Goal: Check status: Check status

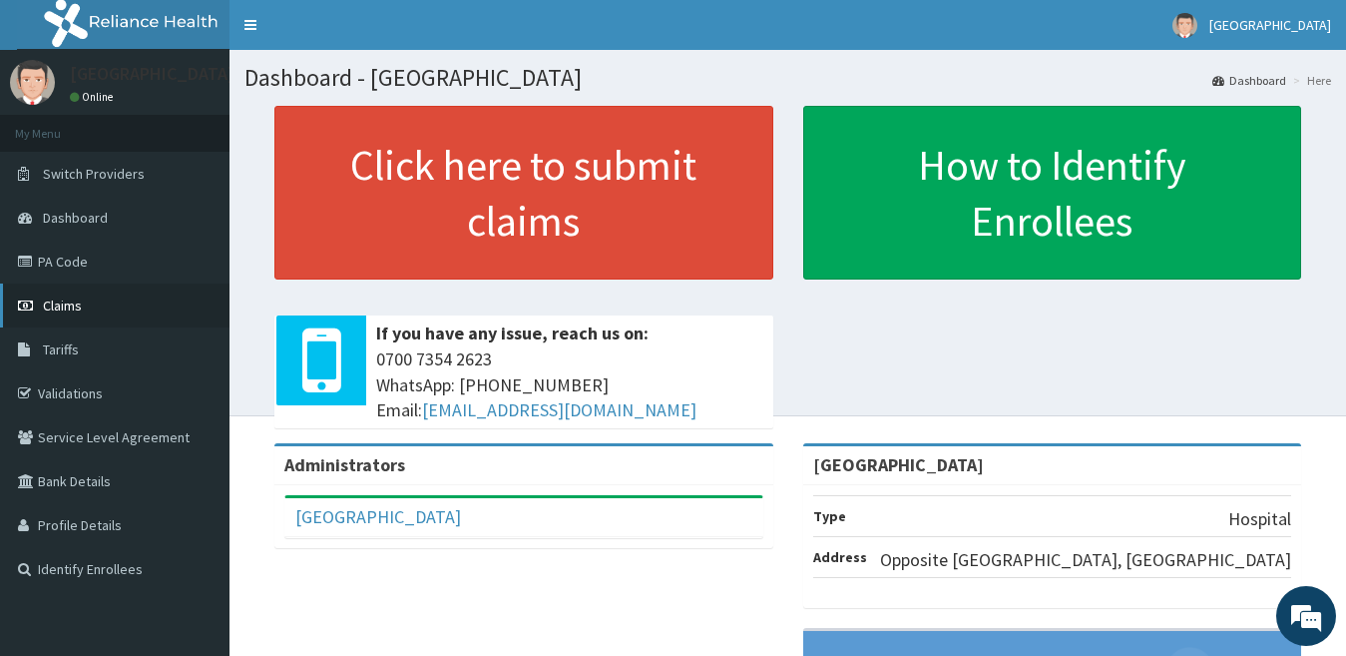
click at [114, 308] on link "Claims" at bounding box center [114, 305] width 229 height 44
drag, startPoint x: 90, startPoint y: 301, endPoint x: 67, endPoint y: 310, distance: 24.6
click at [67, 310] on span "Claims" at bounding box center [62, 305] width 39 height 18
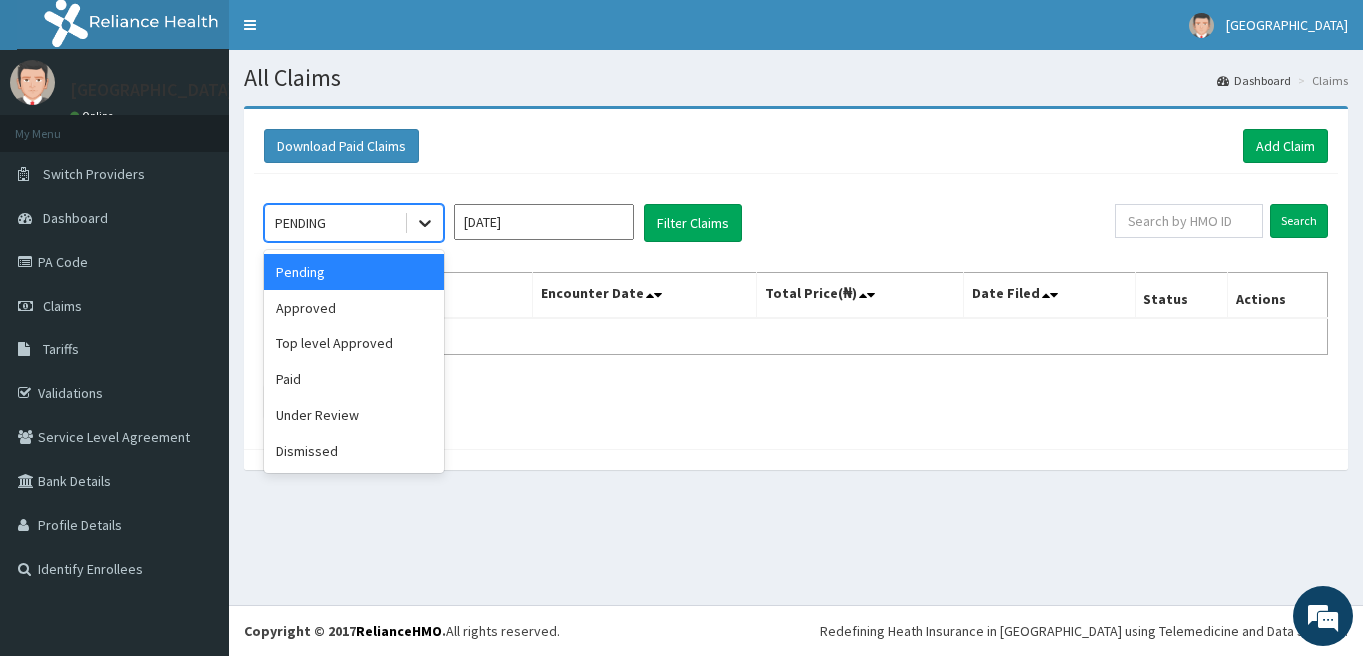
click at [422, 219] on icon at bounding box center [425, 223] width 20 height 20
click at [398, 305] on div "Approved" at bounding box center [354, 307] width 180 height 36
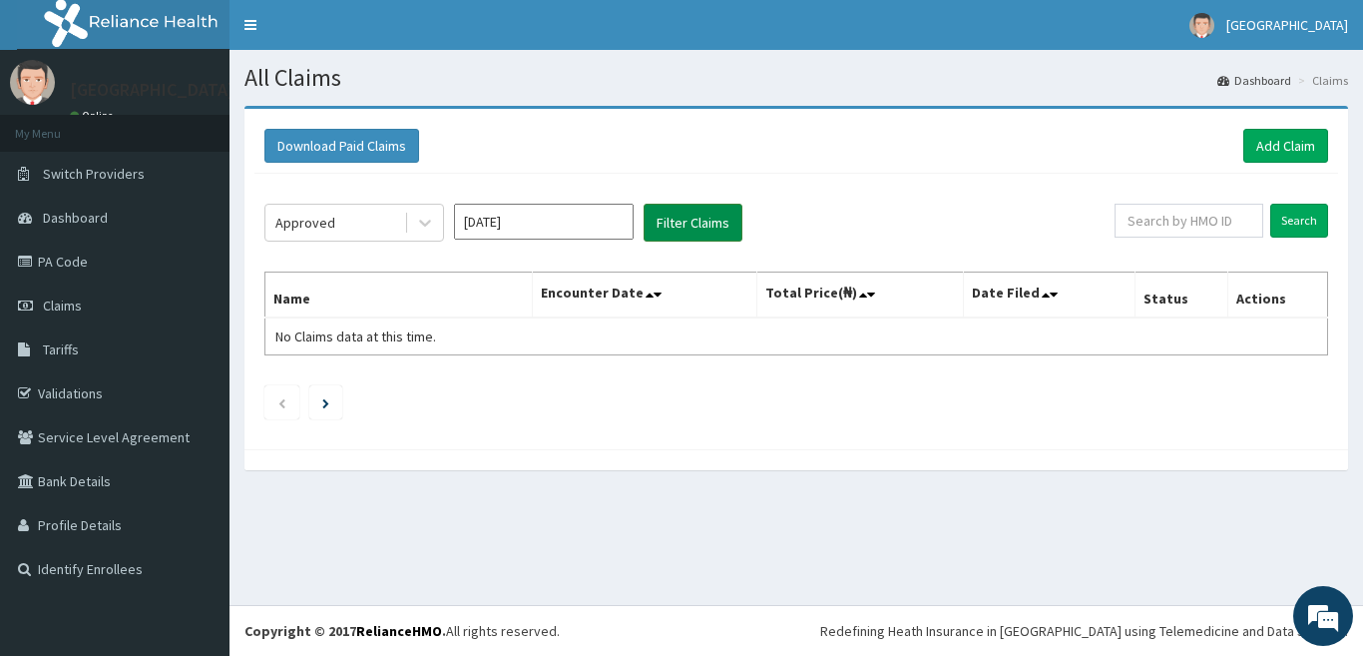
click at [688, 218] on button "Filter Claims" at bounding box center [693, 223] width 99 height 38
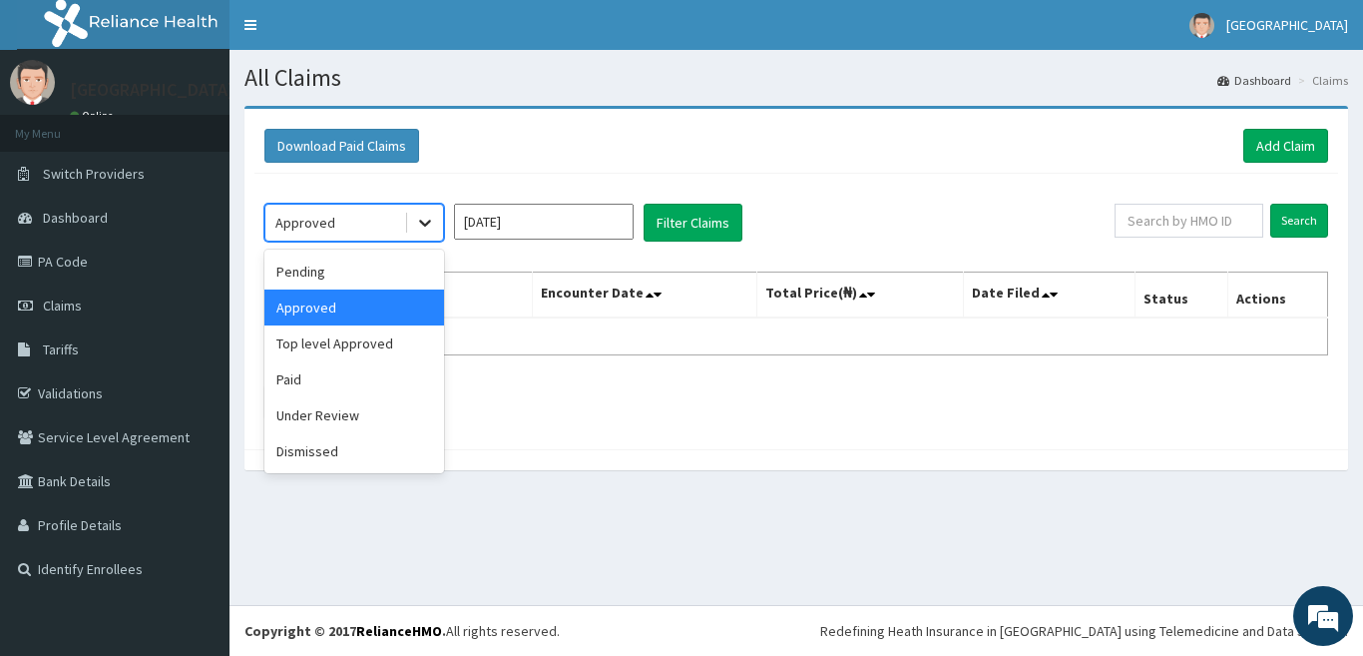
click at [418, 221] on icon at bounding box center [425, 223] width 20 height 20
click at [371, 347] on div "Top level Approved" at bounding box center [354, 343] width 180 height 36
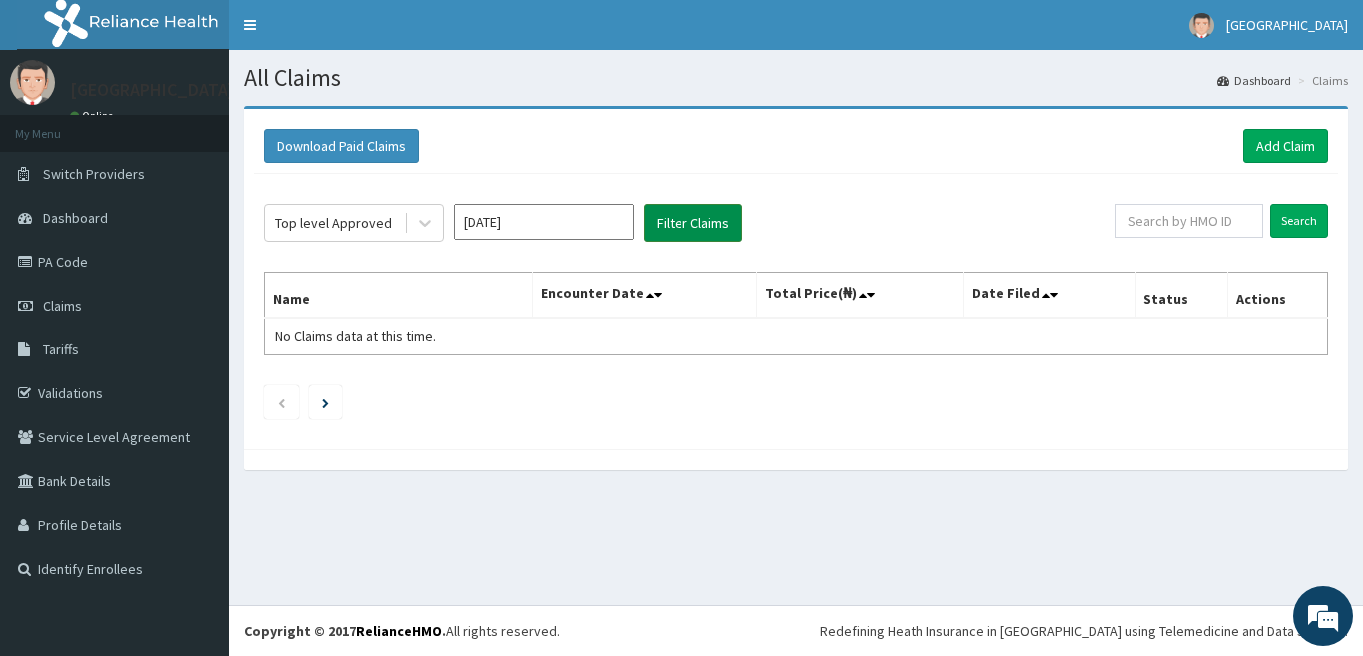
click at [672, 218] on button "Filter Claims" at bounding box center [693, 223] width 99 height 38
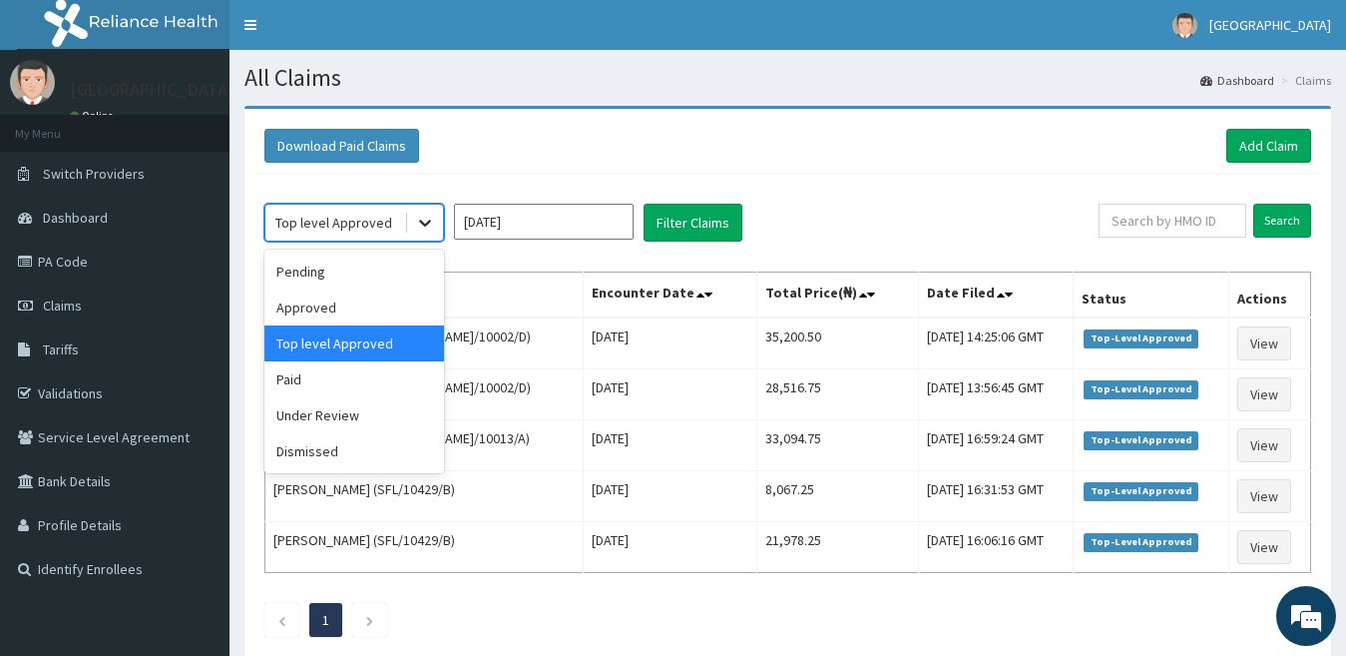
click at [436, 224] on div at bounding box center [425, 223] width 36 height 36
click at [392, 405] on div "Under Review" at bounding box center [354, 415] width 180 height 36
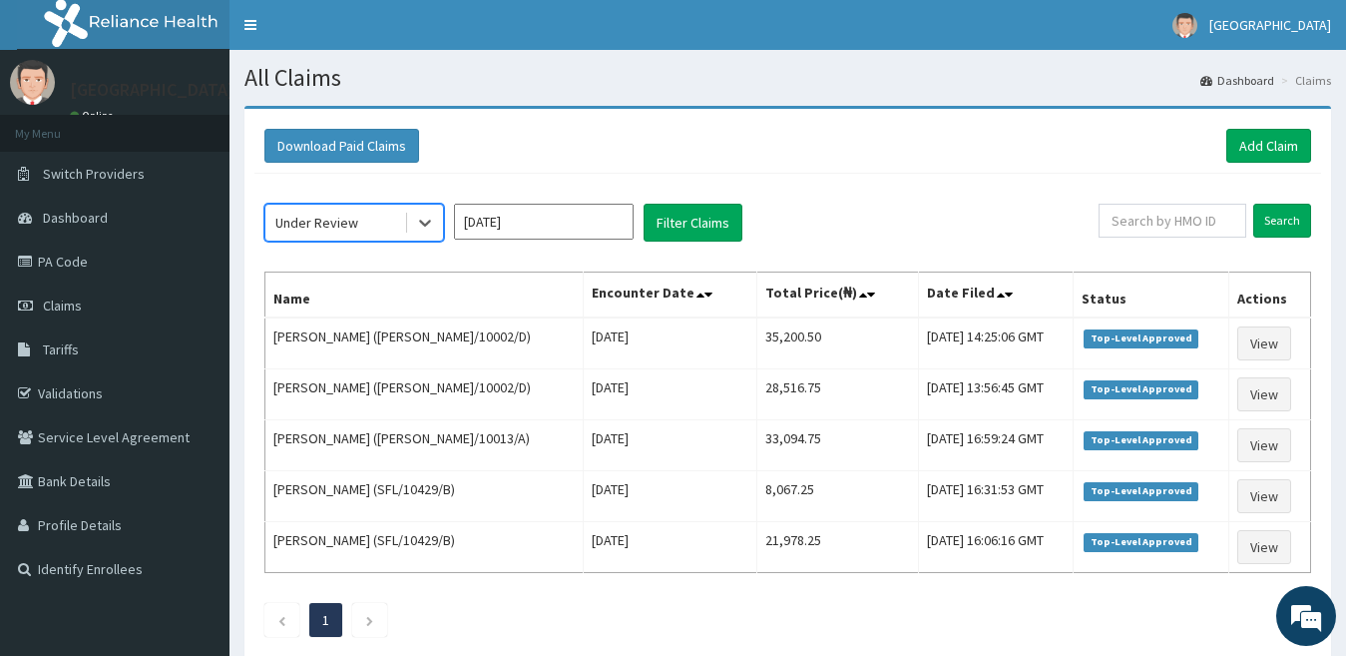
click at [613, 219] on input "Aug 2025" at bounding box center [544, 222] width 180 height 36
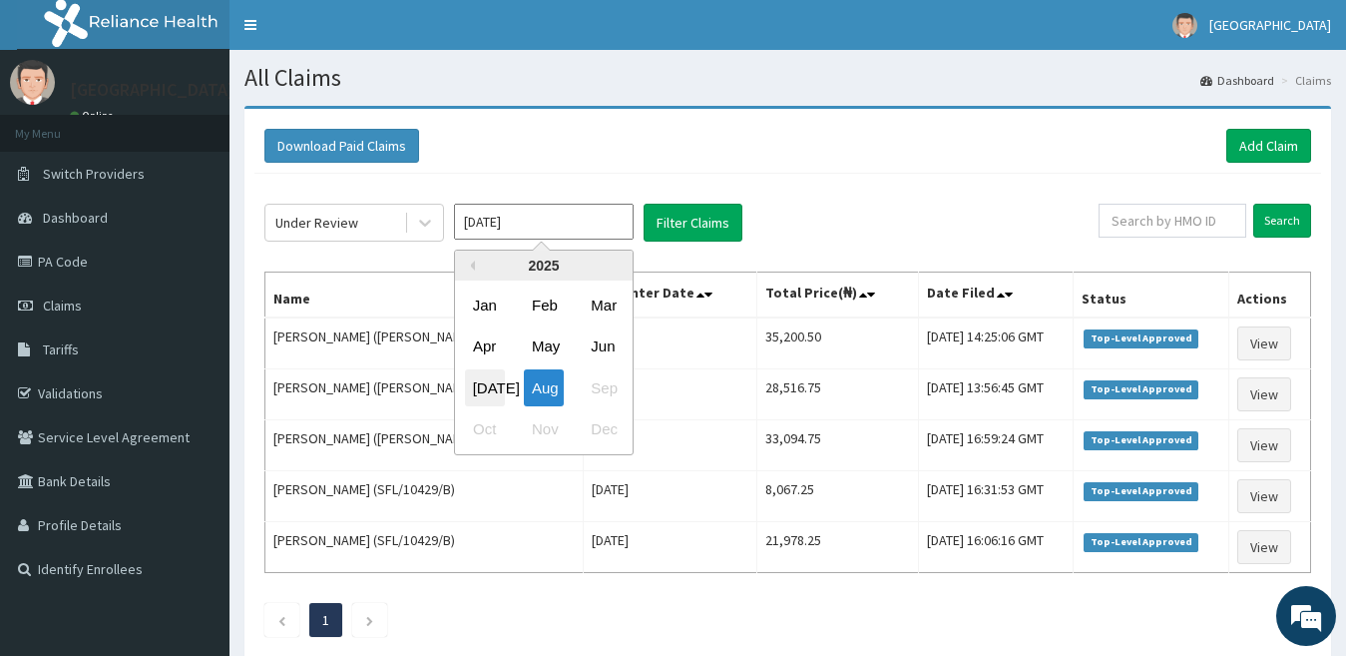
click at [478, 399] on div "Jul" at bounding box center [485, 387] width 40 height 37
type input "Jul 2025"
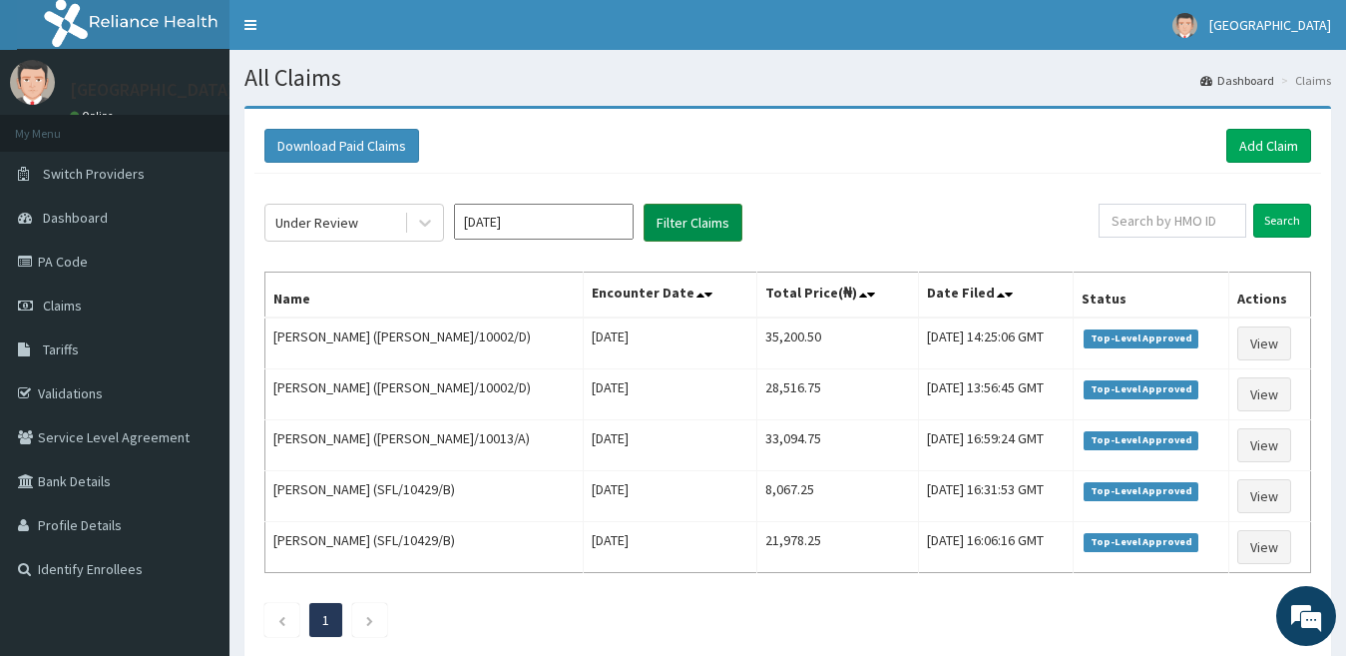
click at [698, 221] on button "Filter Claims" at bounding box center [693, 223] width 99 height 38
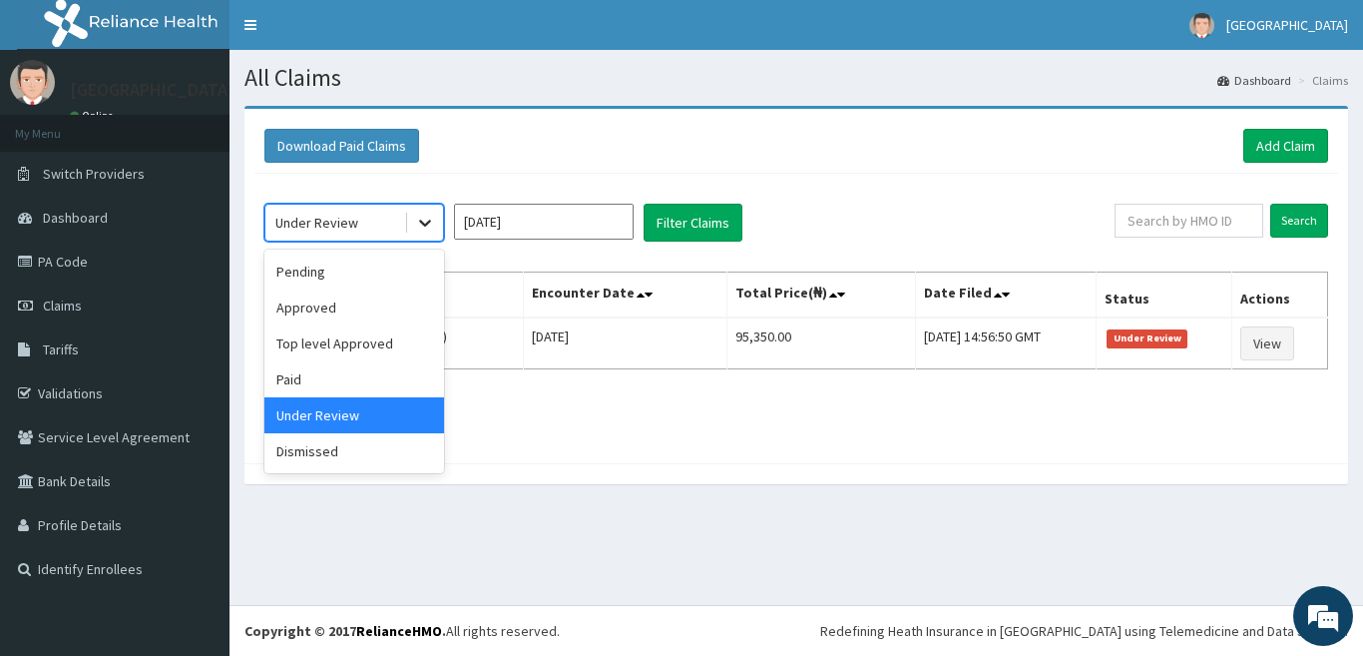
click at [426, 229] on icon at bounding box center [425, 223] width 20 height 20
click at [385, 343] on div "Top level Approved" at bounding box center [354, 343] width 180 height 36
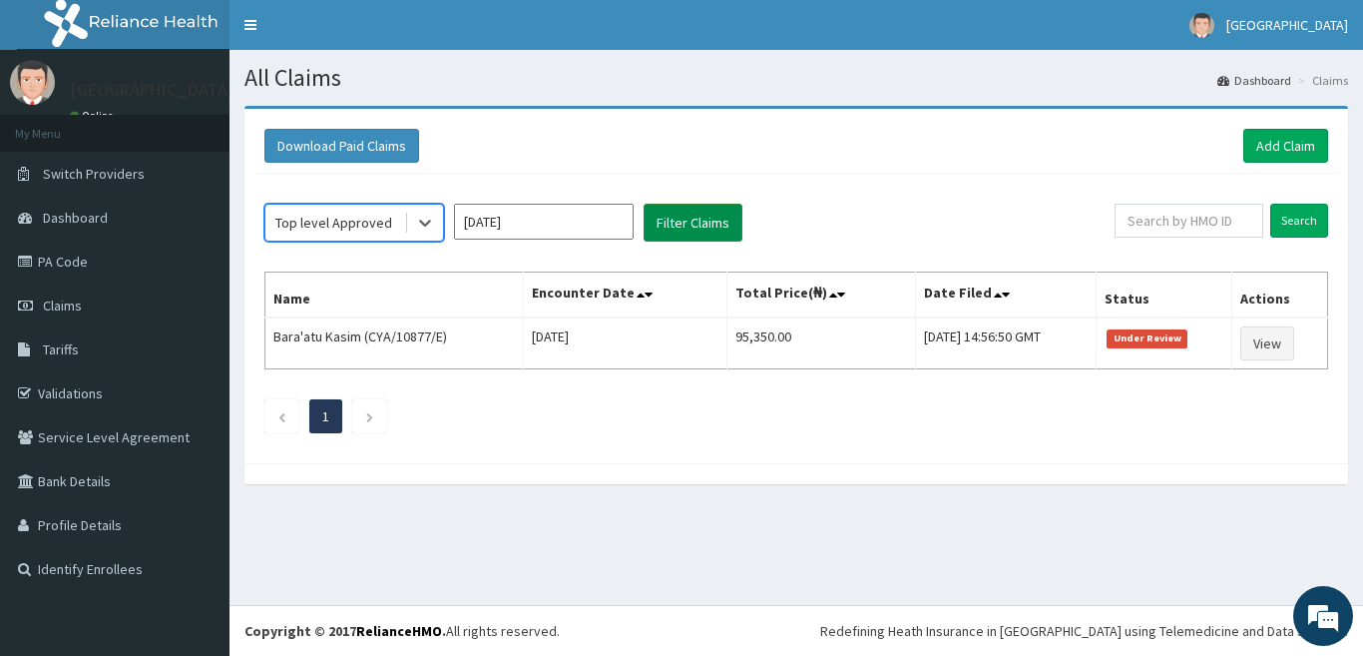
click at [694, 225] on button "Filter Claims" at bounding box center [693, 223] width 99 height 38
